Goal: Find contact information: Find contact information

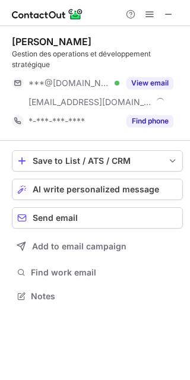
scroll to position [288, 190]
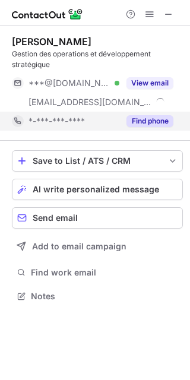
click at [144, 120] on button "Find phone" at bounding box center [150, 121] width 47 height 12
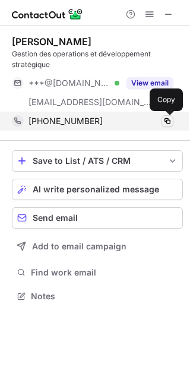
click at [166, 115] on button at bounding box center [168, 121] width 12 height 12
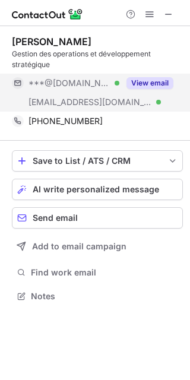
click at [144, 81] on button "View email" at bounding box center [150, 83] width 47 height 12
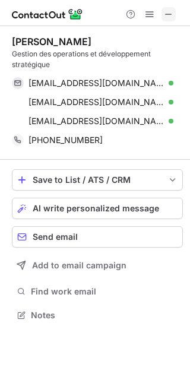
click at [169, 15] on span at bounding box center [169, 15] width 10 height 10
